Goal: Task Accomplishment & Management: Use online tool/utility

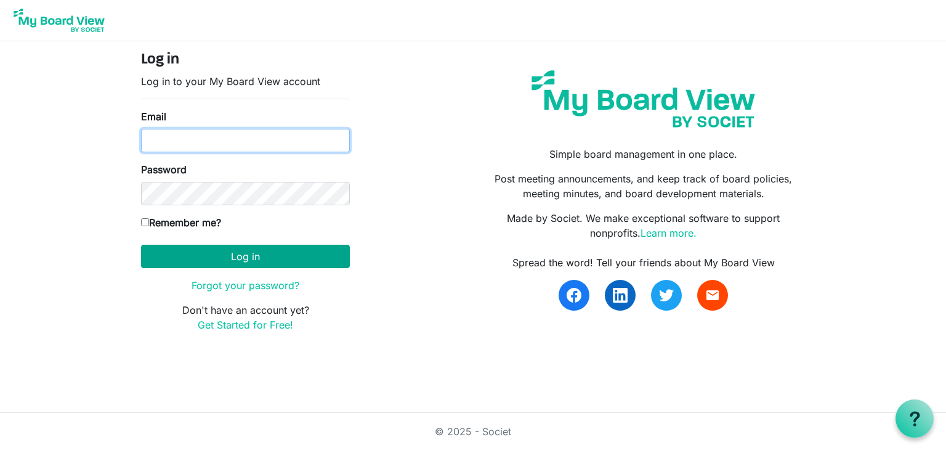
type input "[EMAIL_ADDRESS][DOMAIN_NAME]"
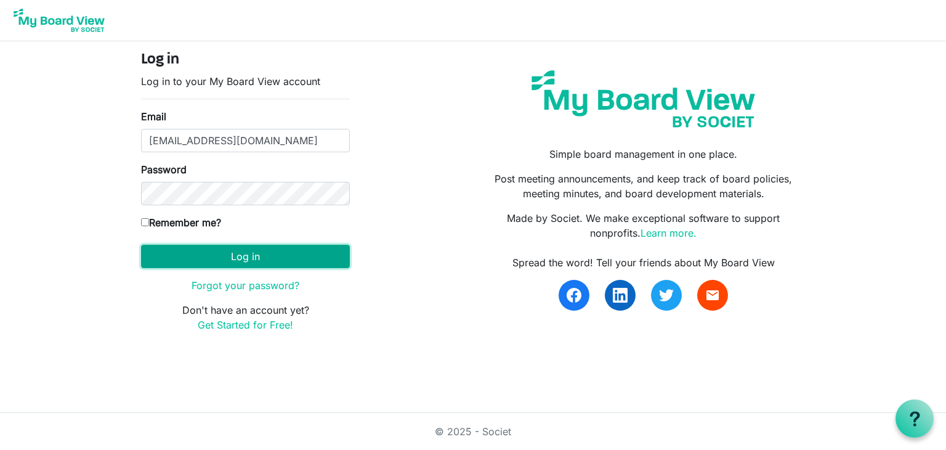
click at [252, 256] on button "Log in" at bounding box center [245, 256] width 209 height 23
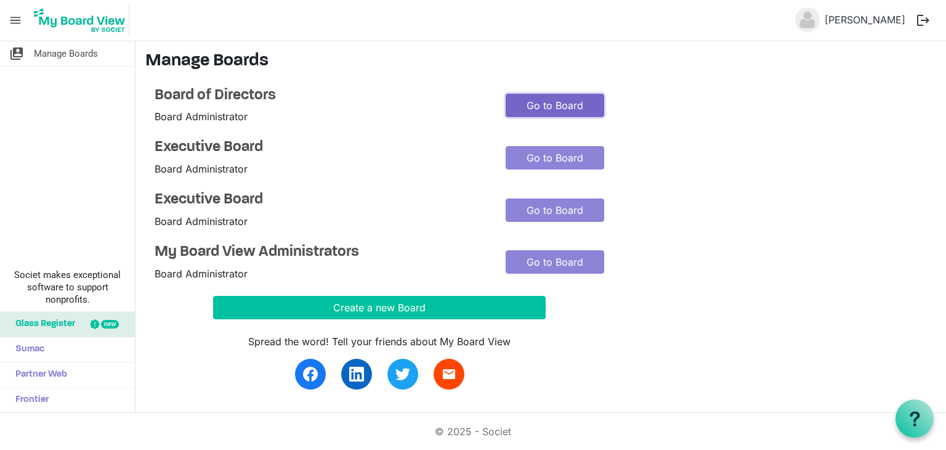
click at [540, 106] on link "Go to Board" at bounding box center [555, 105] width 99 height 23
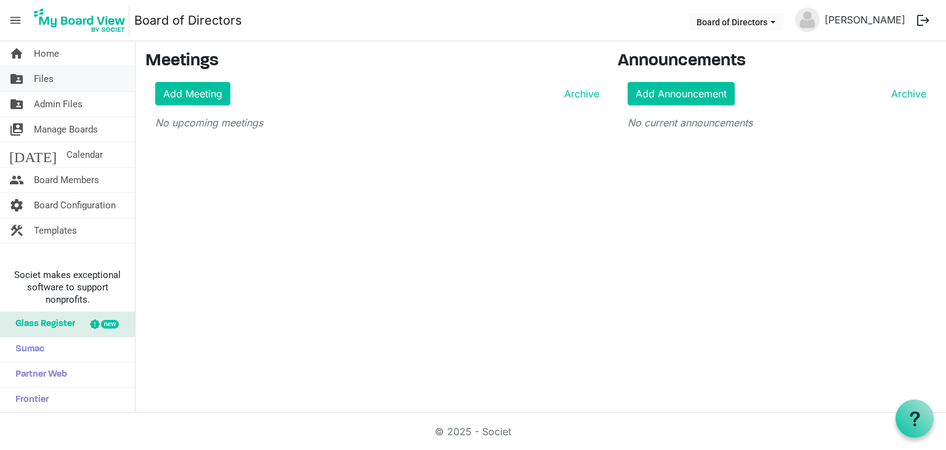
click at [51, 81] on span "Files" at bounding box center [44, 79] width 20 height 25
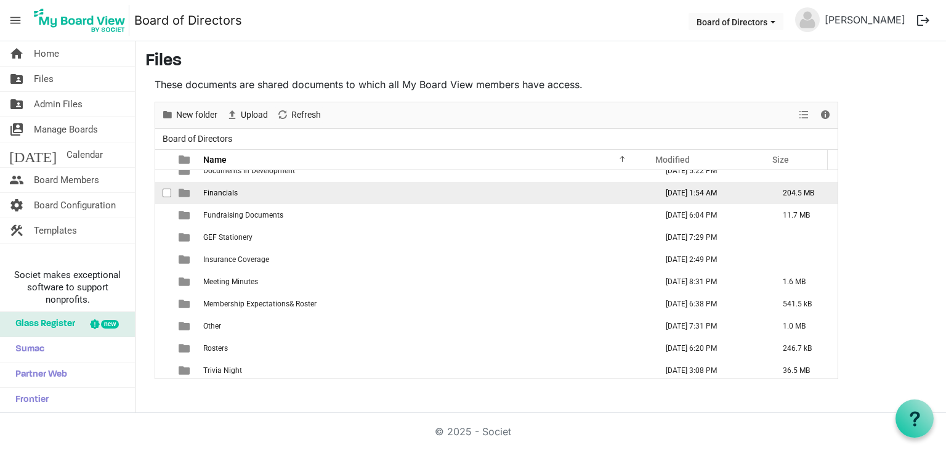
scroll to position [124, 0]
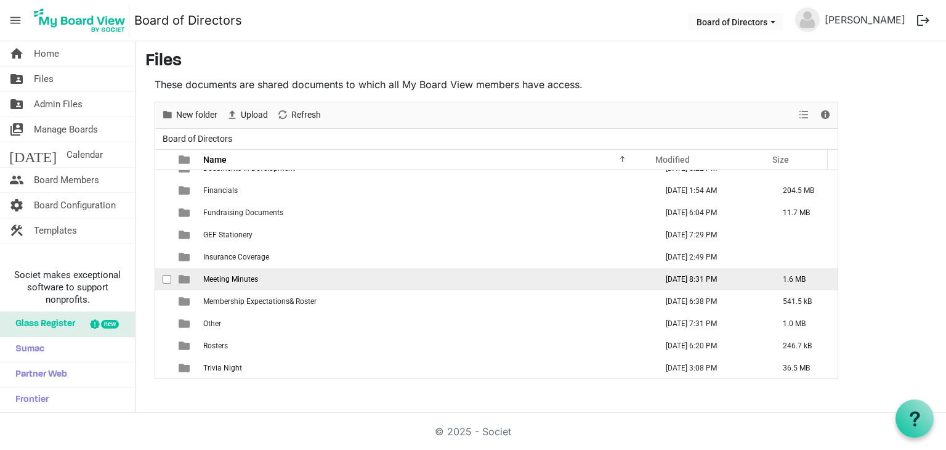
click at [370, 277] on td "Meeting Minutes" at bounding box center [426, 279] width 453 height 22
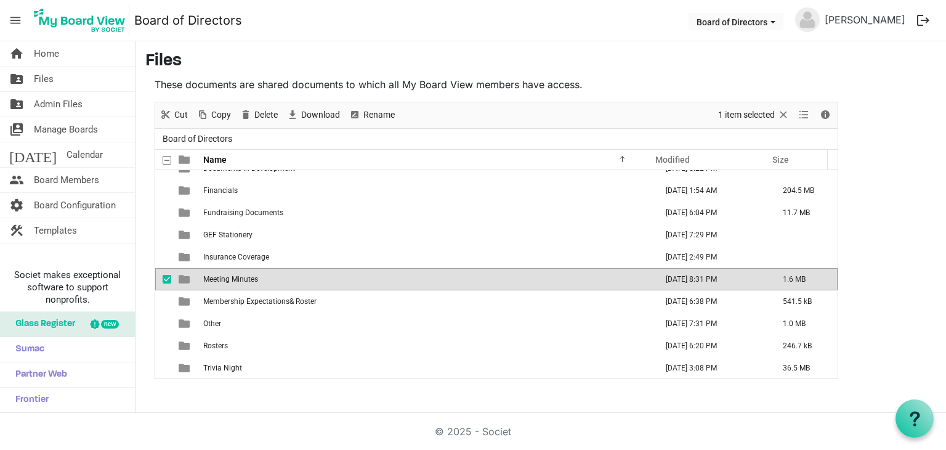
click at [360, 281] on td "Meeting Minutes" at bounding box center [426, 279] width 453 height 22
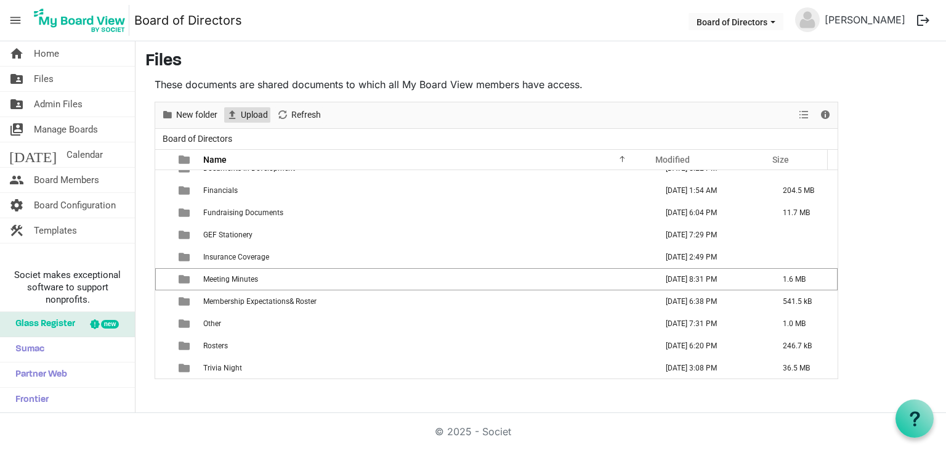
click at [245, 116] on span "Upload" at bounding box center [255, 114] width 30 height 15
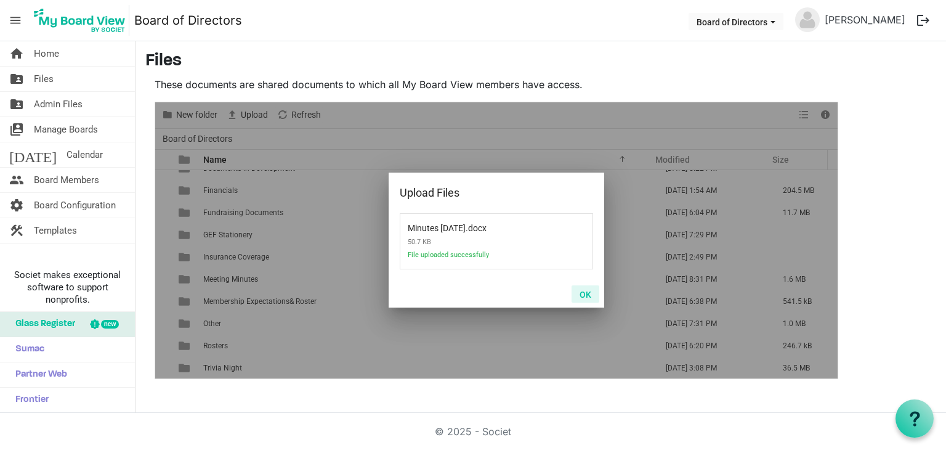
click at [583, 296] on button "OK" at bounding box center [586, 293] width 28 height 17
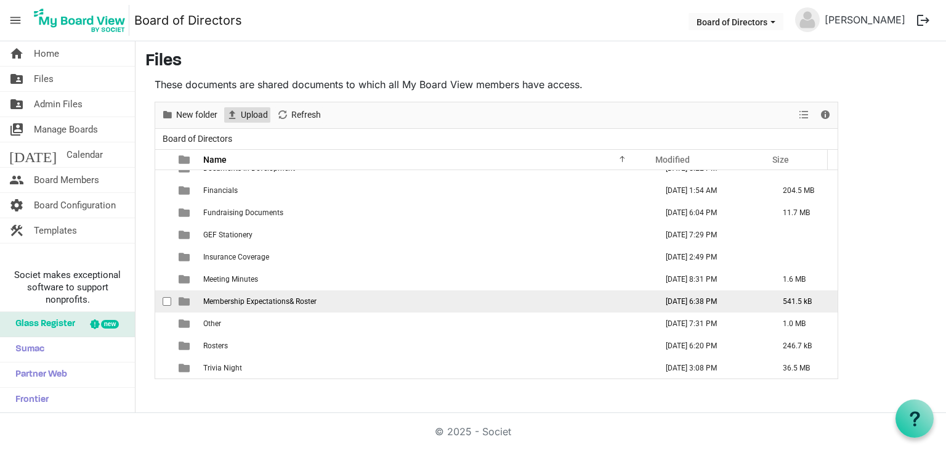
scroll to position [146, 0]
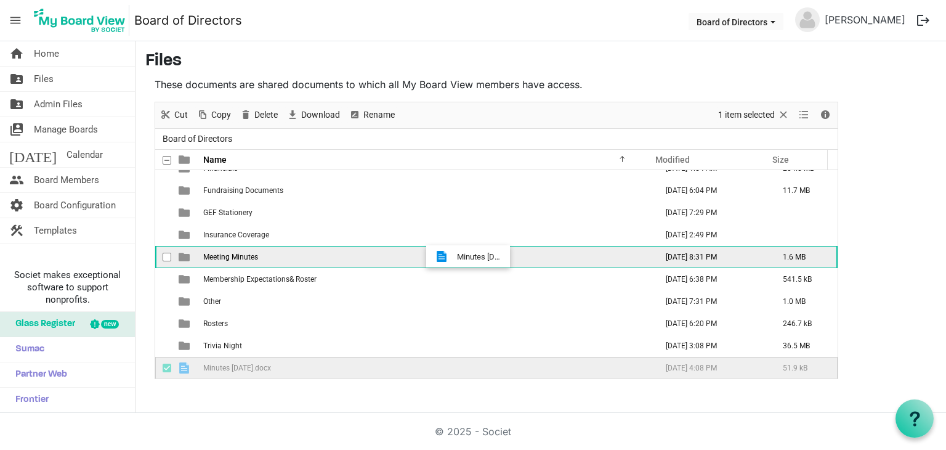
drag, startPoint x: 445, startPoint y: 364, endPoint x: 453, endPoint y: 256, distance: 107.5
click at [453, 256] on tbody "Agendas July 14, 2025 5:50 PM 1.7 MB Approved & Permanent Documents August 09, …" at bounding box center [496, 201] width 683 height 355
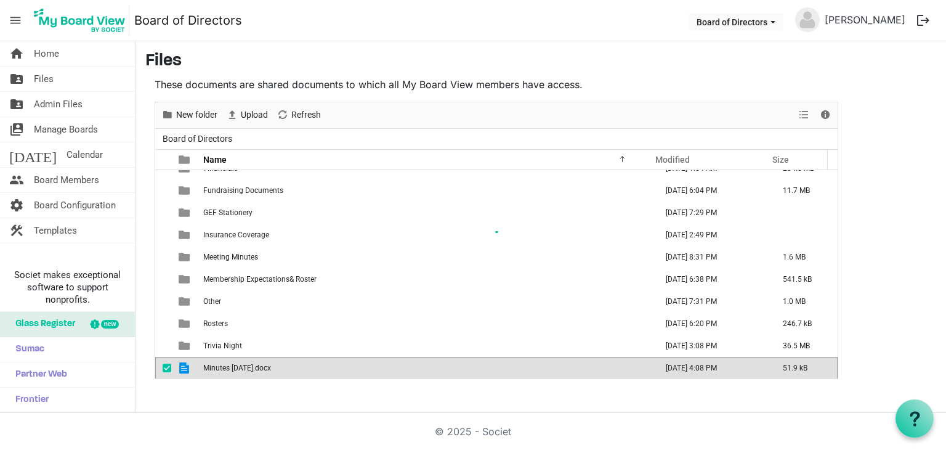
scroll to position [124, 0]
